Goal: Task Accomplishment & Management: Complete application form

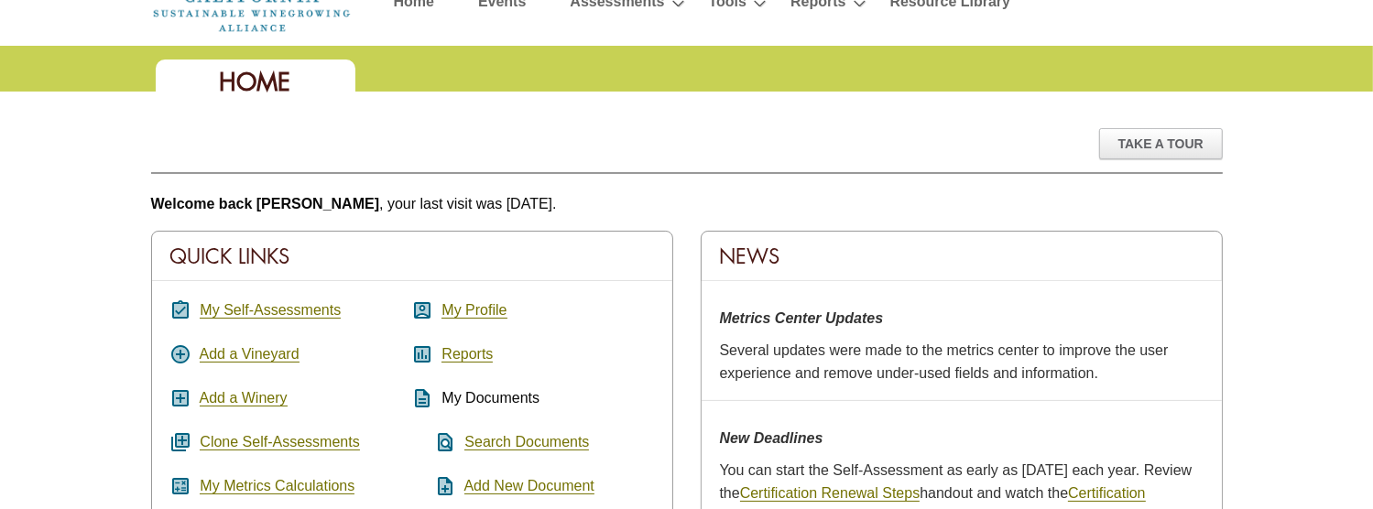
scroll to position [183, 0]
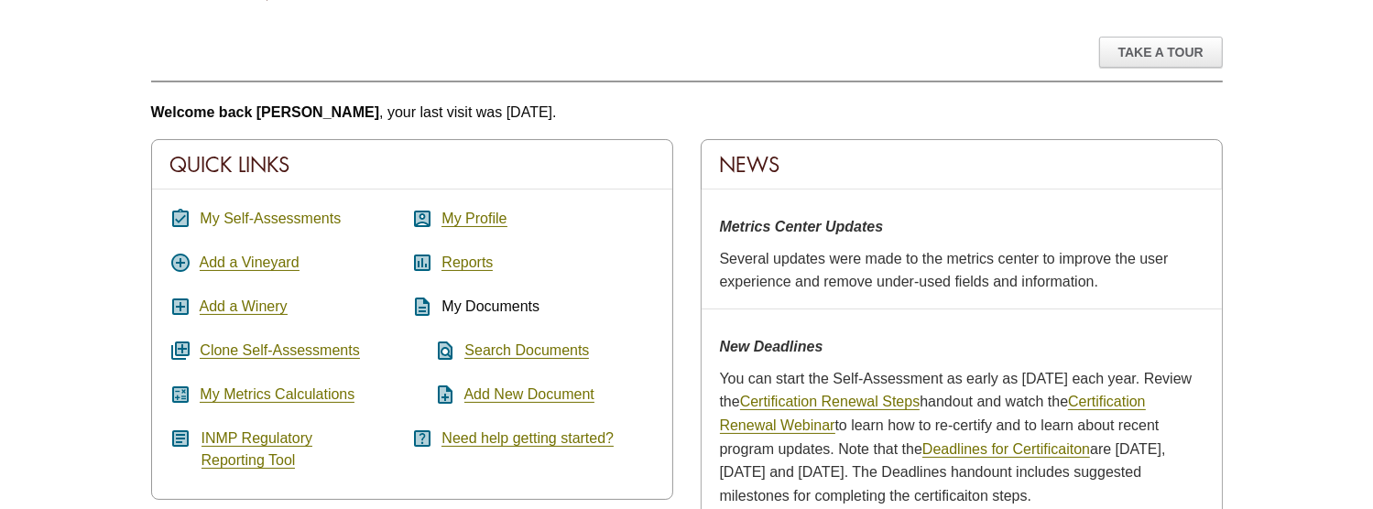
click at [256, 211] on link "My Self-Assessments" at bounding box center [270, 219] width 141 height 16
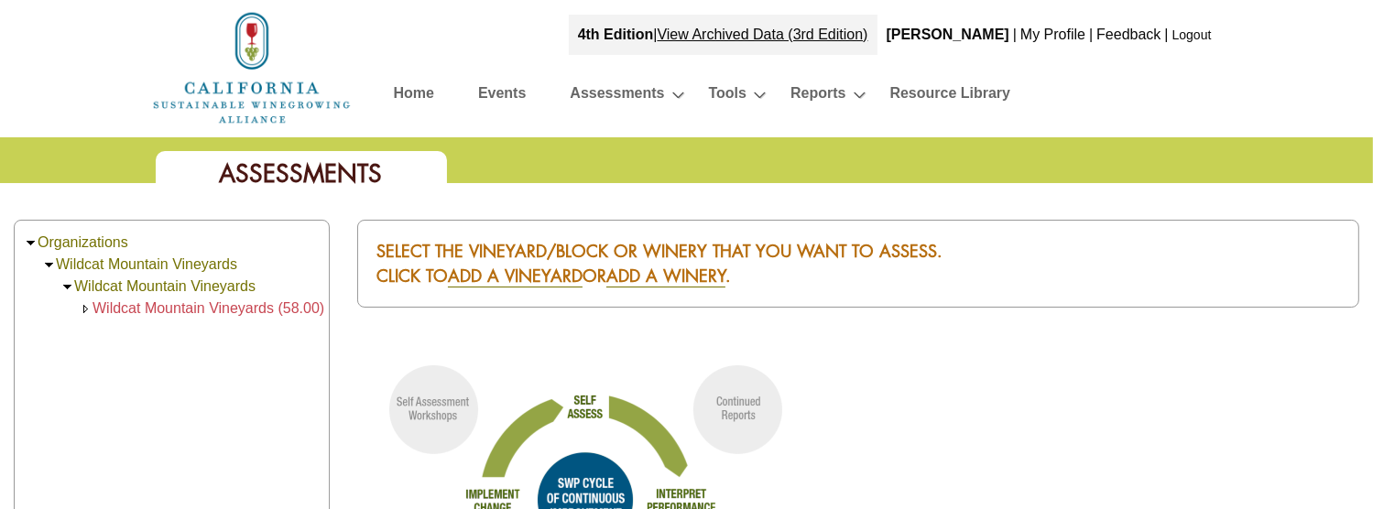
click at [193, 302] on span "Wildcat Mountain Vineyards (58.00)" at bounding box center [209, 309] width 232 height 16
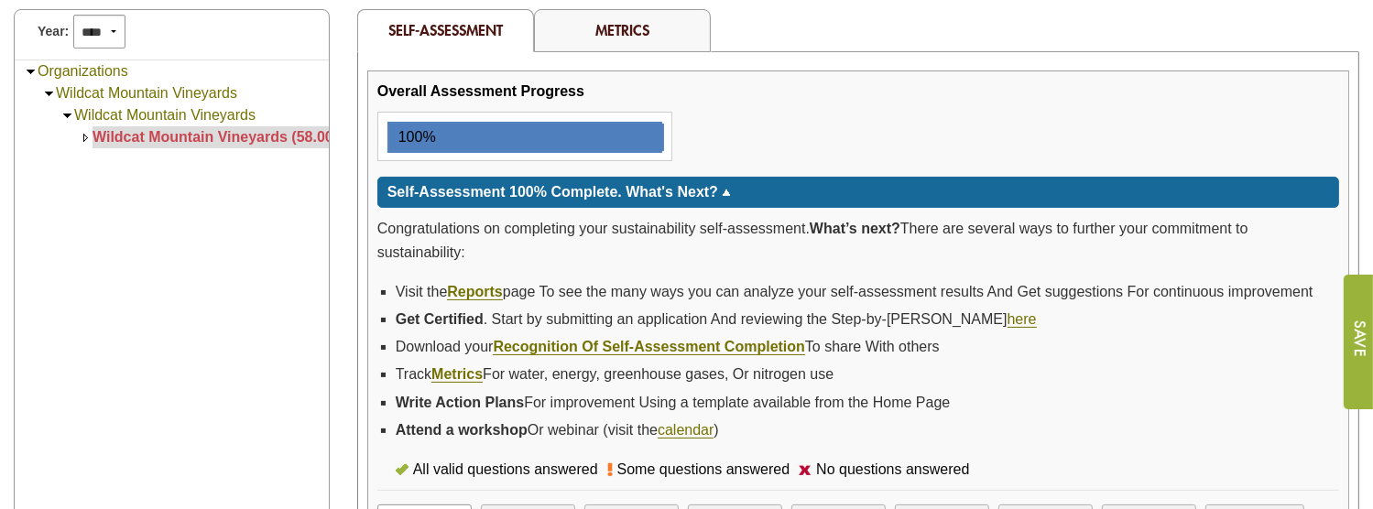
scroll to position [458, 0]
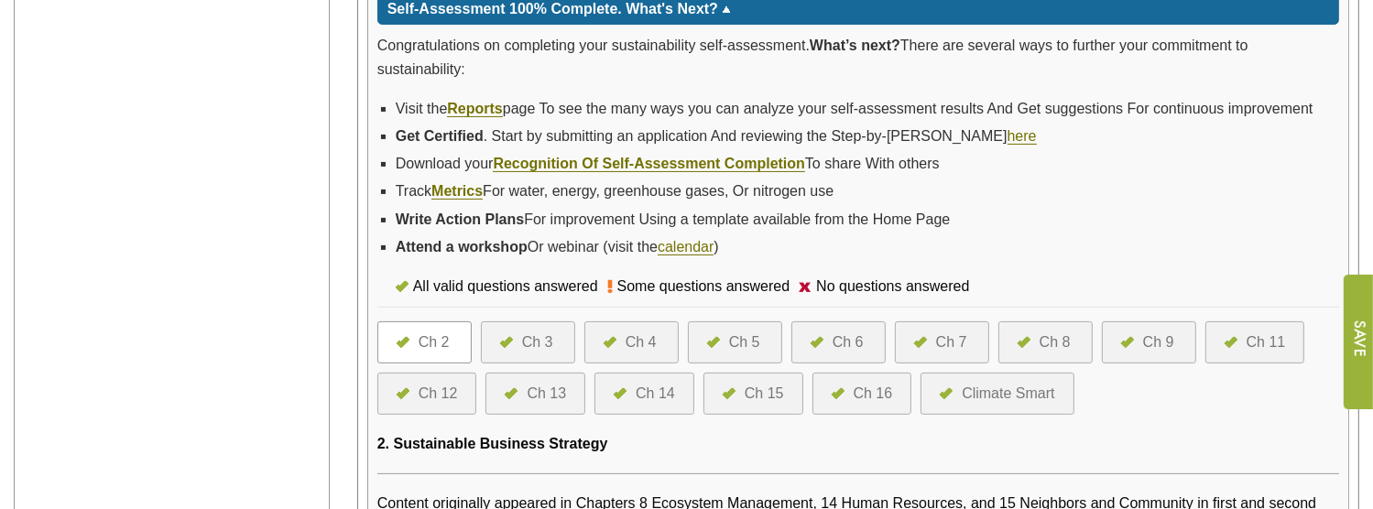
click at [854, 334] on div "Ch 6" at bounding box center [848, 343] width 31 height 22
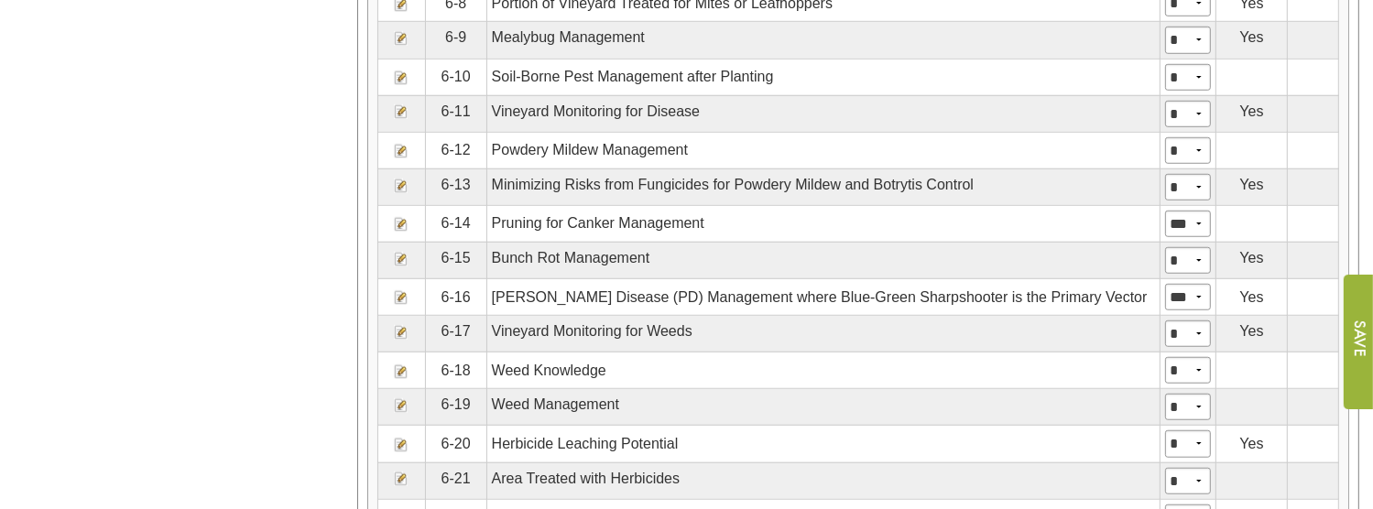
scroll to position [1466, 0]
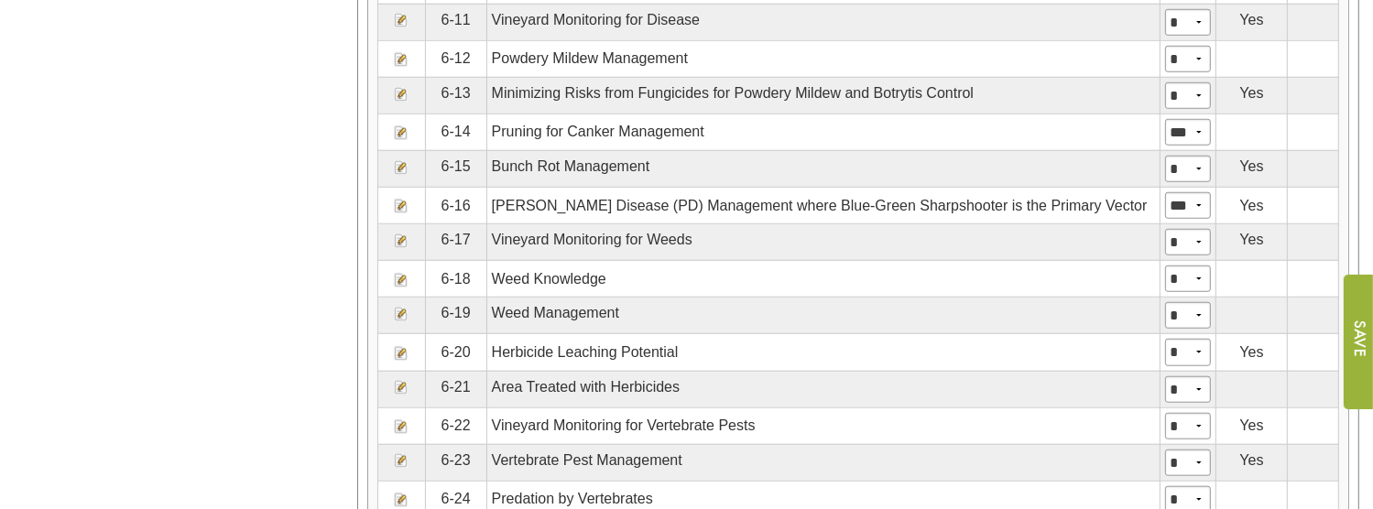
click at [396, 346] on img at bounding box center [401, 353] width 15 height 15
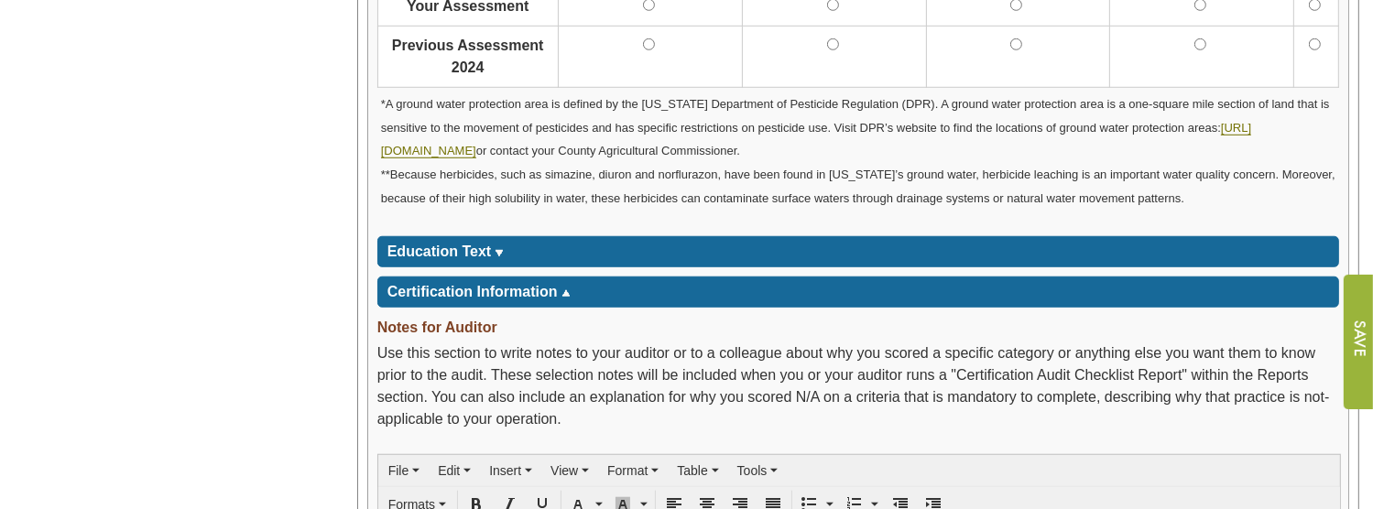
scroll to position [1558, 0]
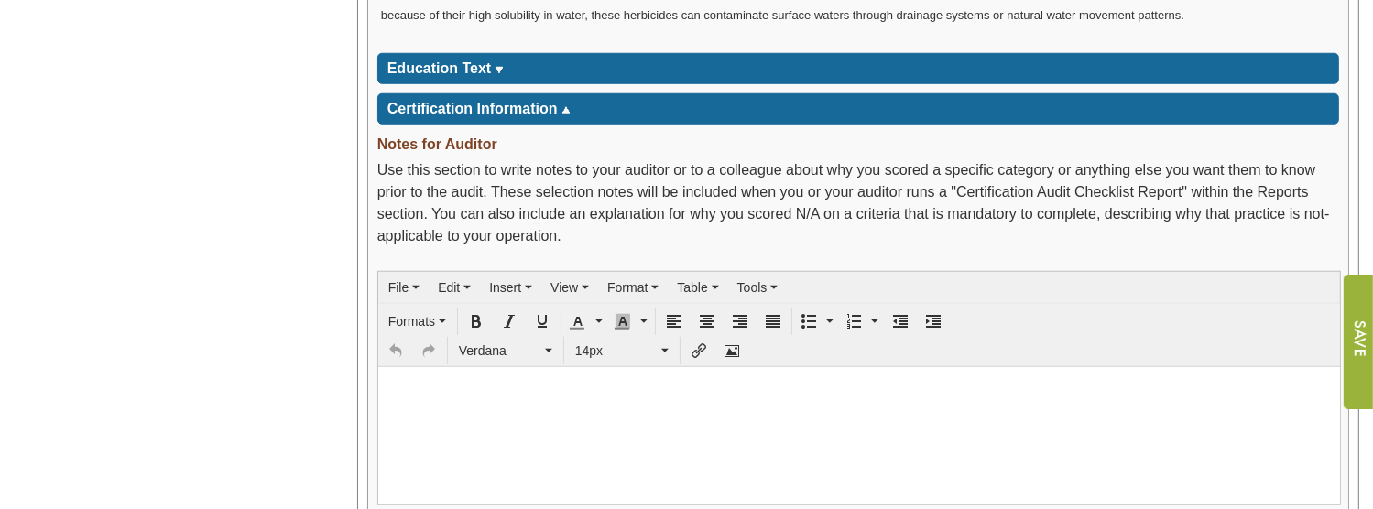
click at [497, 58] on td "*****" at bounding box center [497, 69] width 13 height 22
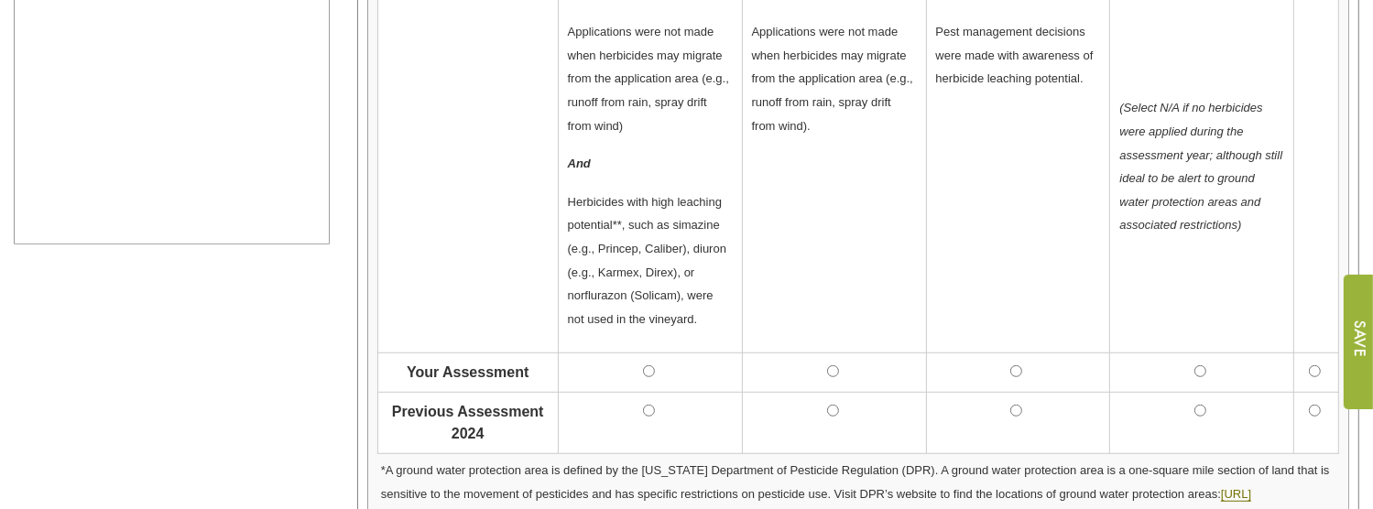
scroll to position [916, 0]
